Goal: Transaction & Acquisition: Download file/media

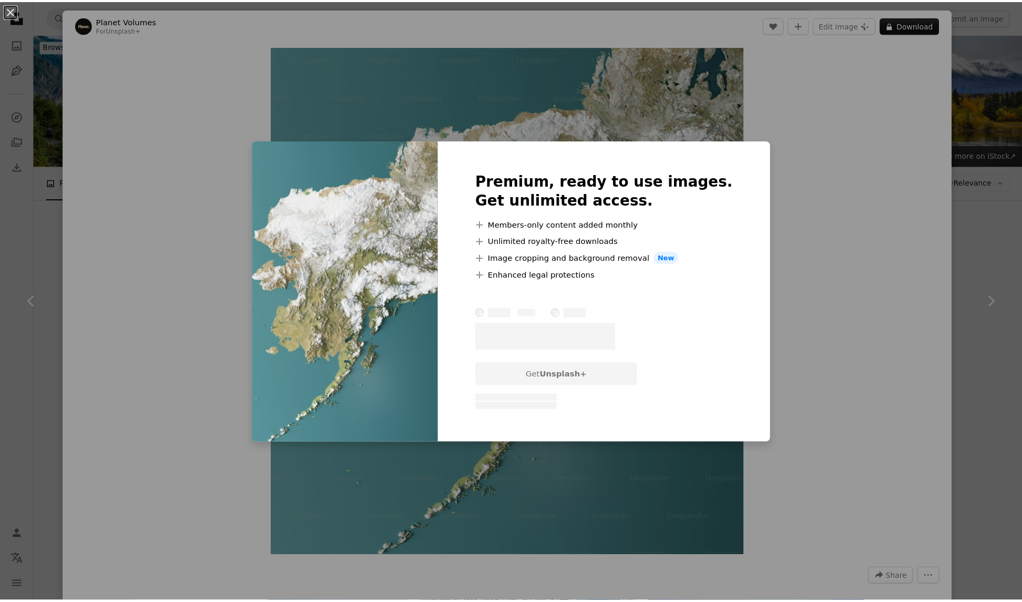
scroll to position [2278, 0]
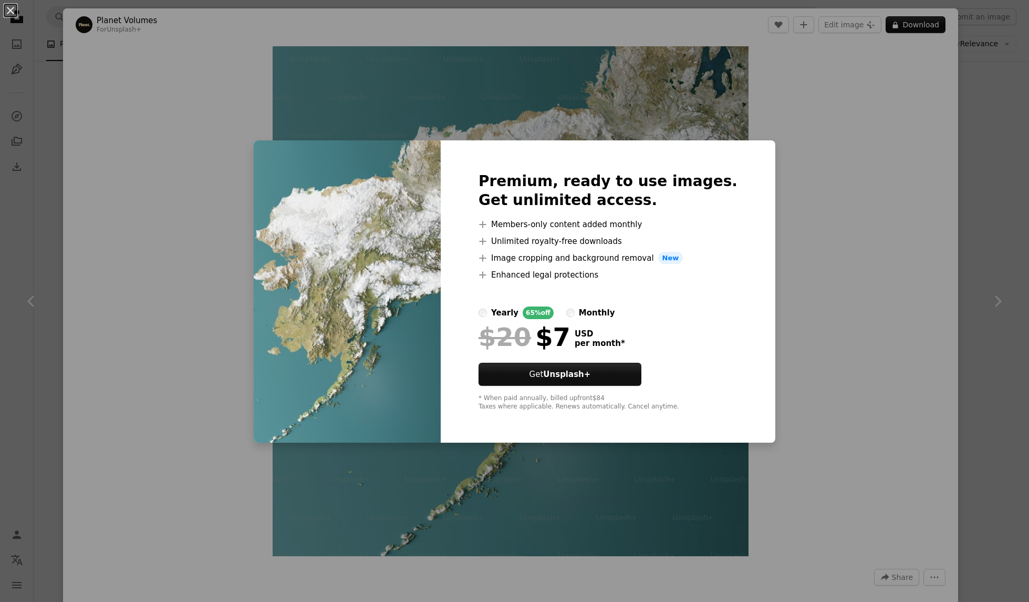
click at [89, 75] on div "An X shape Premium, ready to use images. Get unlimited access. A plus sign Memb…" at bounding box center [514, 301] width 1029 height 602
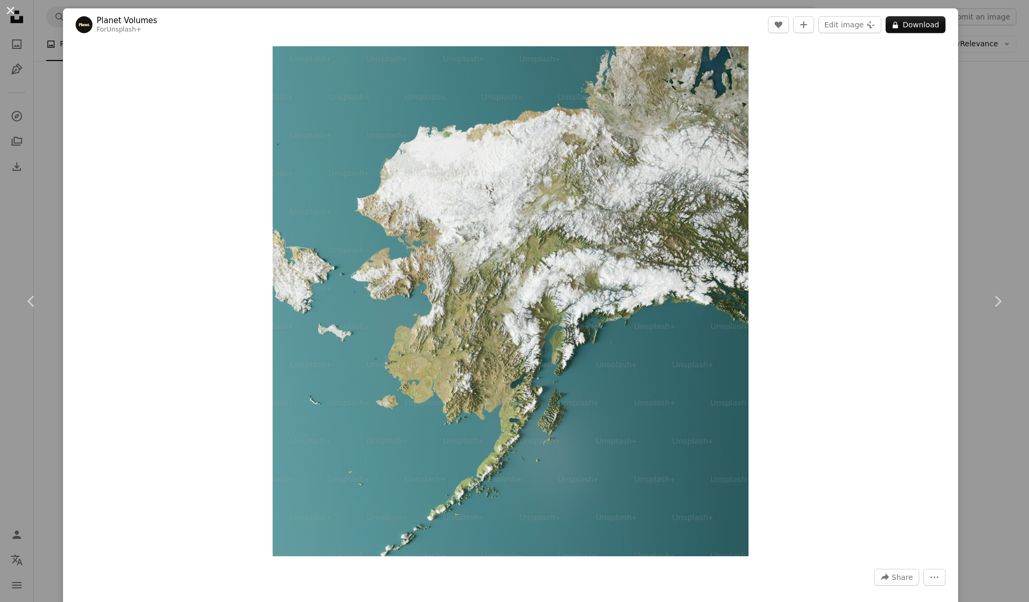
click at [11, 9] on button "An X shape" at bounding box center [10, 10] width 13 height 13
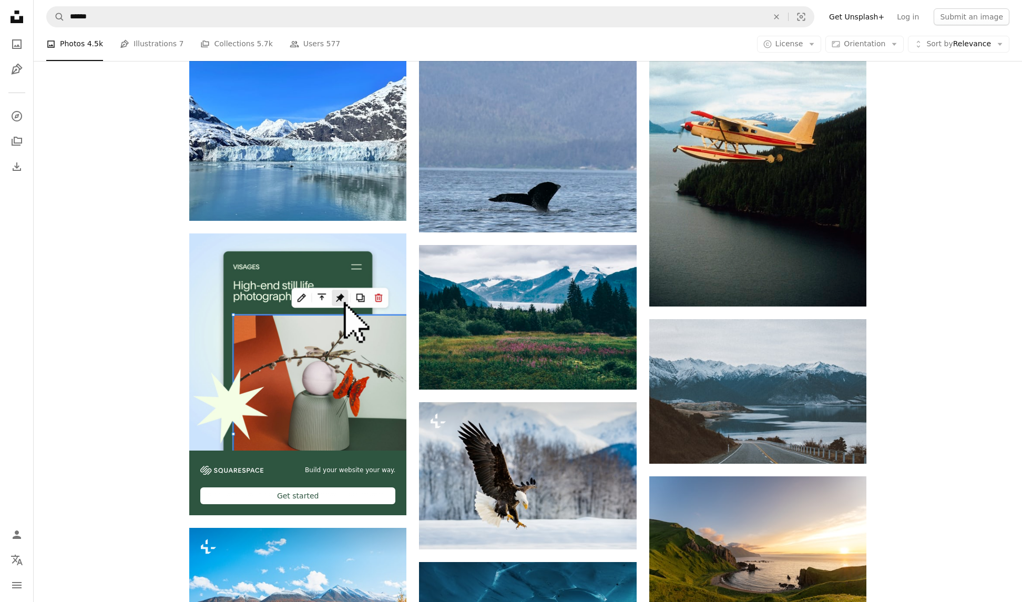
scroll to position [1813, 0]
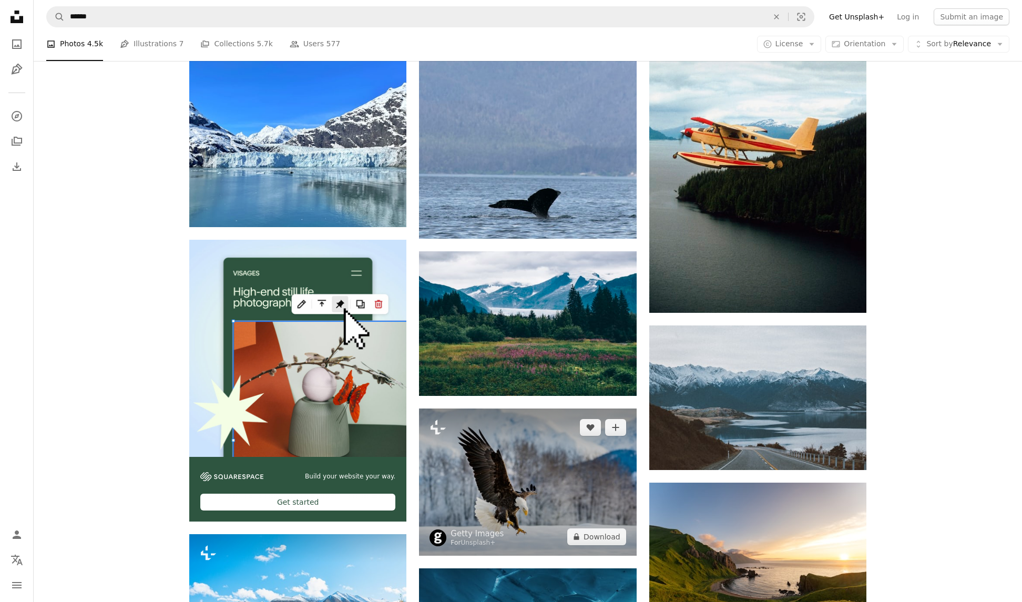
click at [558, 472] on img at bounding box center [527, 481] width 217 height 147
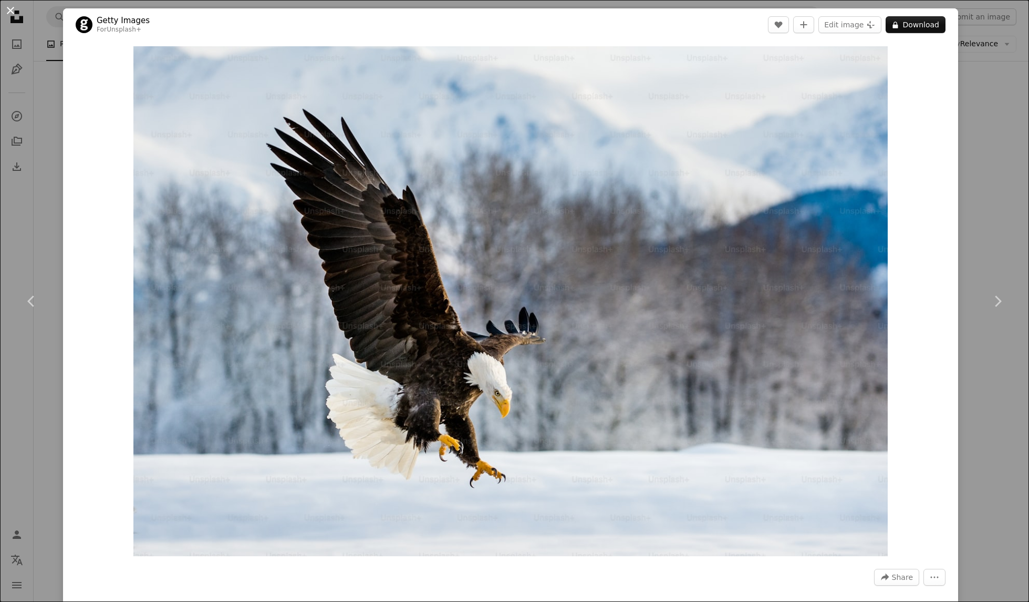
click at [12, 12] on button "An X shape" at bounding box center [10, 10] width 13 height 13
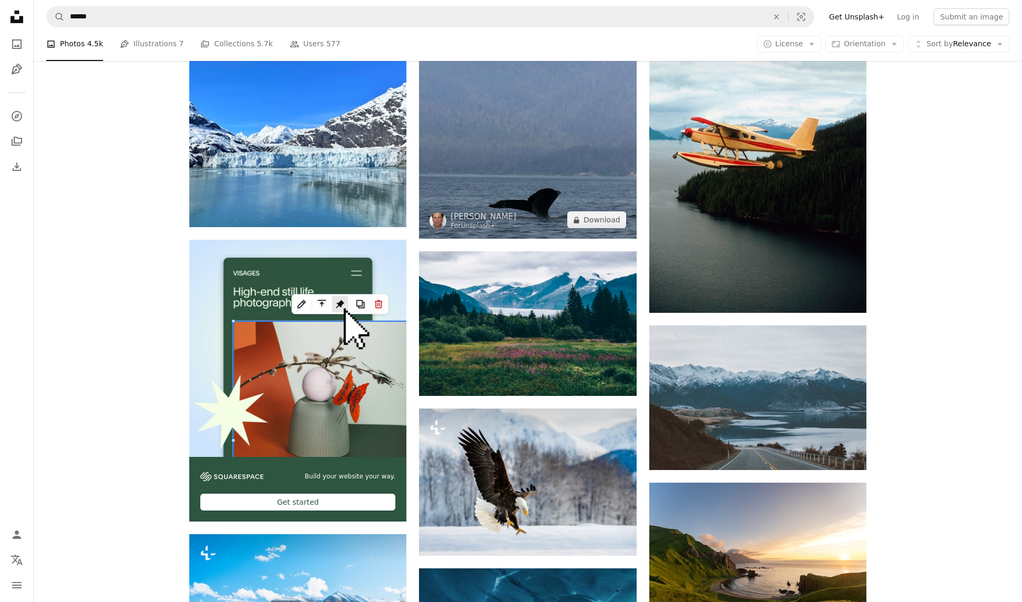
click at [477, 210] on img at bounding box center [527, 76] width 217 height 326
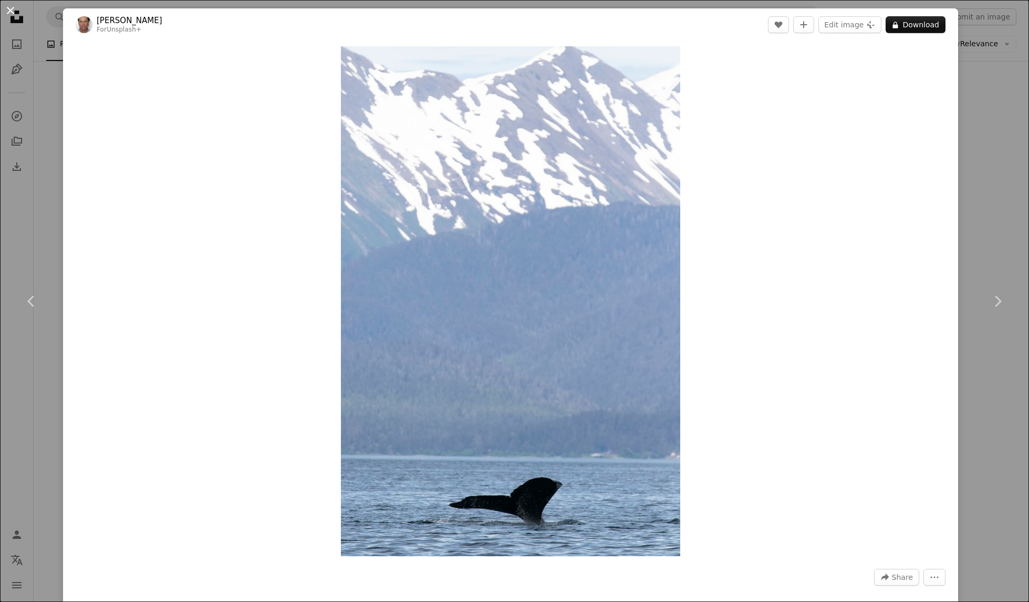
click at [9, 10] on button "An X shape" at bounding box center [10, 10] width 13 height 13
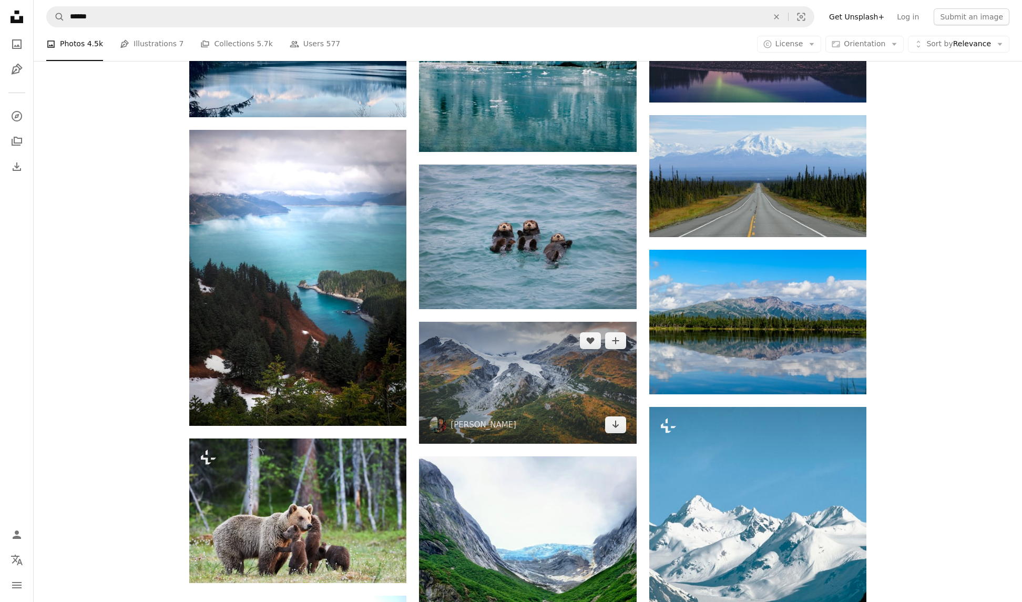
scroll to position [523, 0]
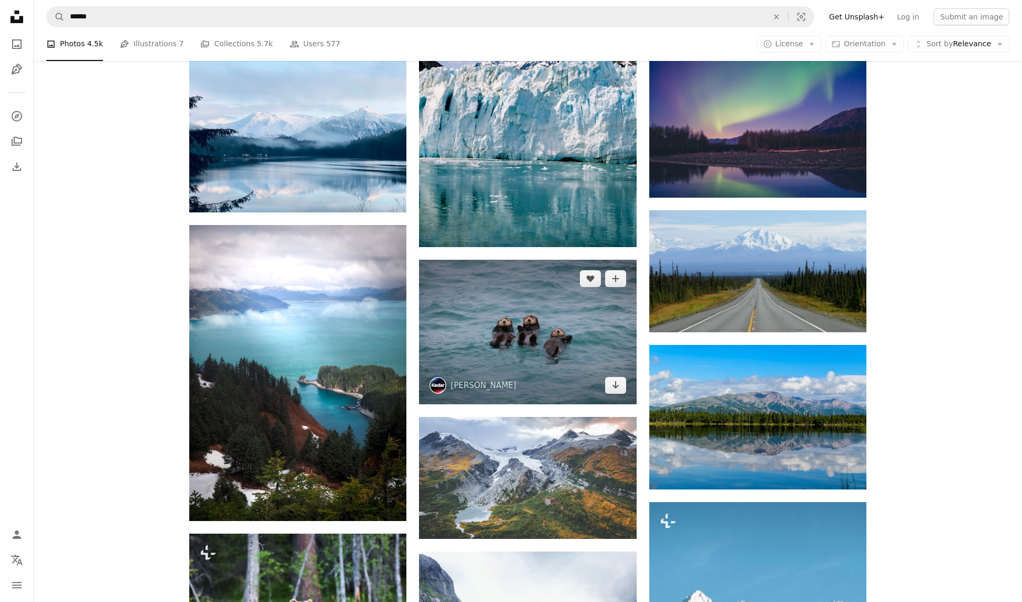
click at [501, 357] on img at bounding box center [527, 332] width 217 height 145
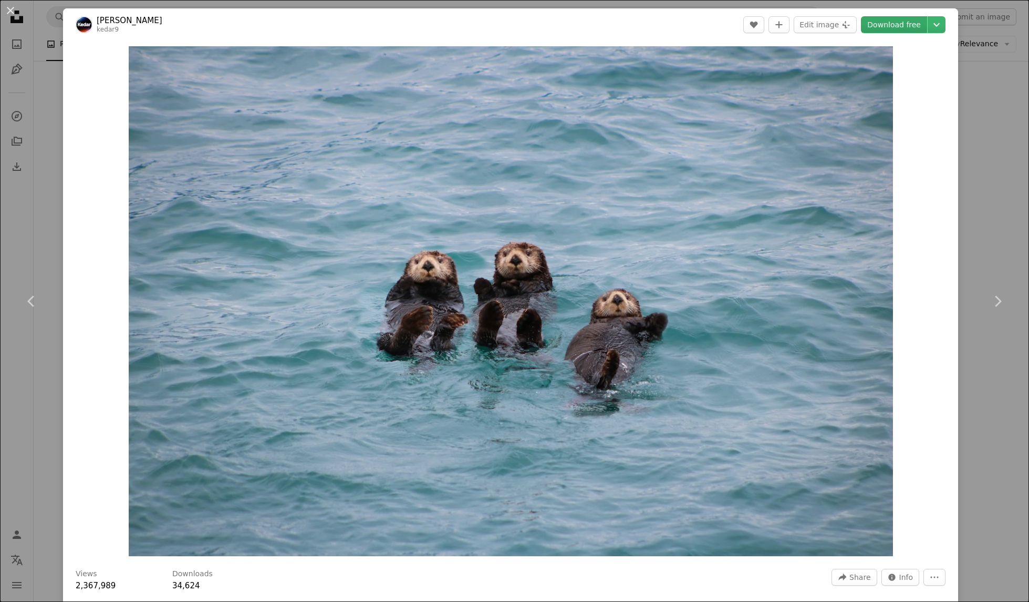
click at [882, 24] on link "Download free" at bounding box center [894, 24] width 66 height 17
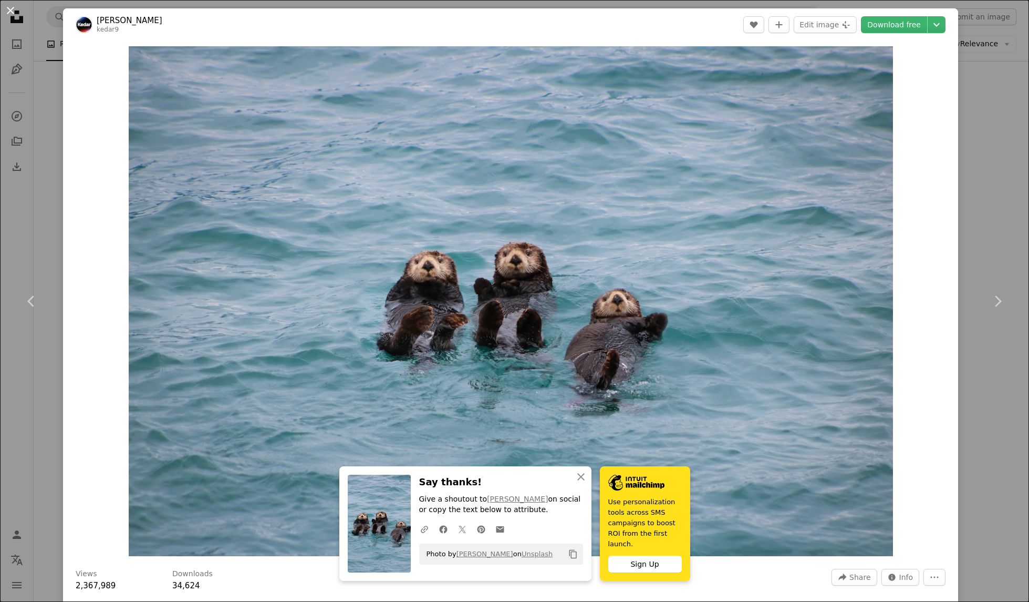
click at [7, 11] on button "An X shape" at bounding box center [10, 10] width 13 height 13
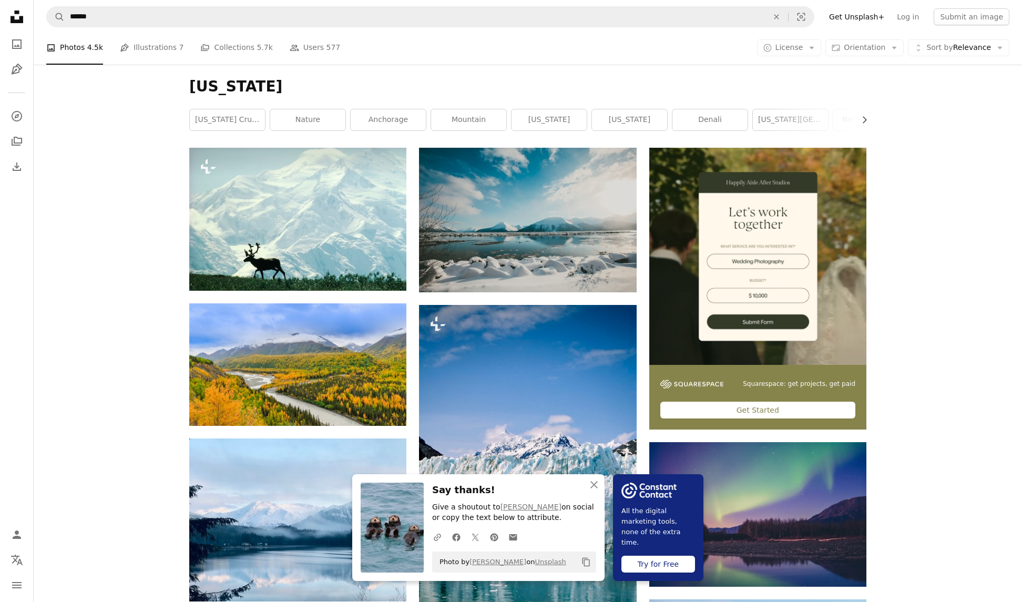
scroll to position [30, 0]
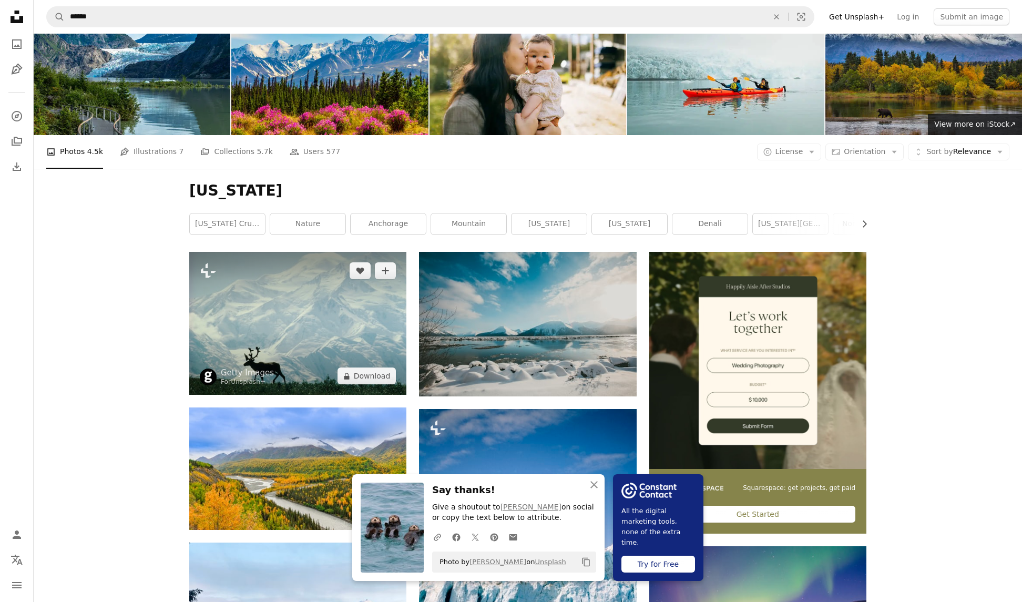
click at [305, 315] on img at bounding box center [297, 323] width 217 height 143
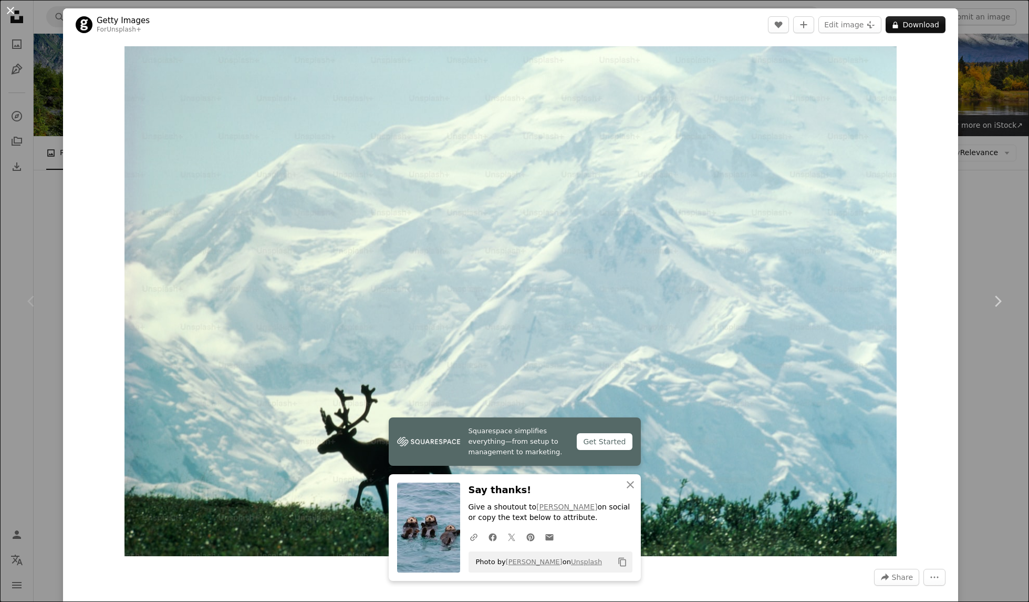
click at [6, 8] on button "An X shape" at bounding box center [10, 10] width 13 height 13
